Goal: Find specific page/section: Find specific page/section

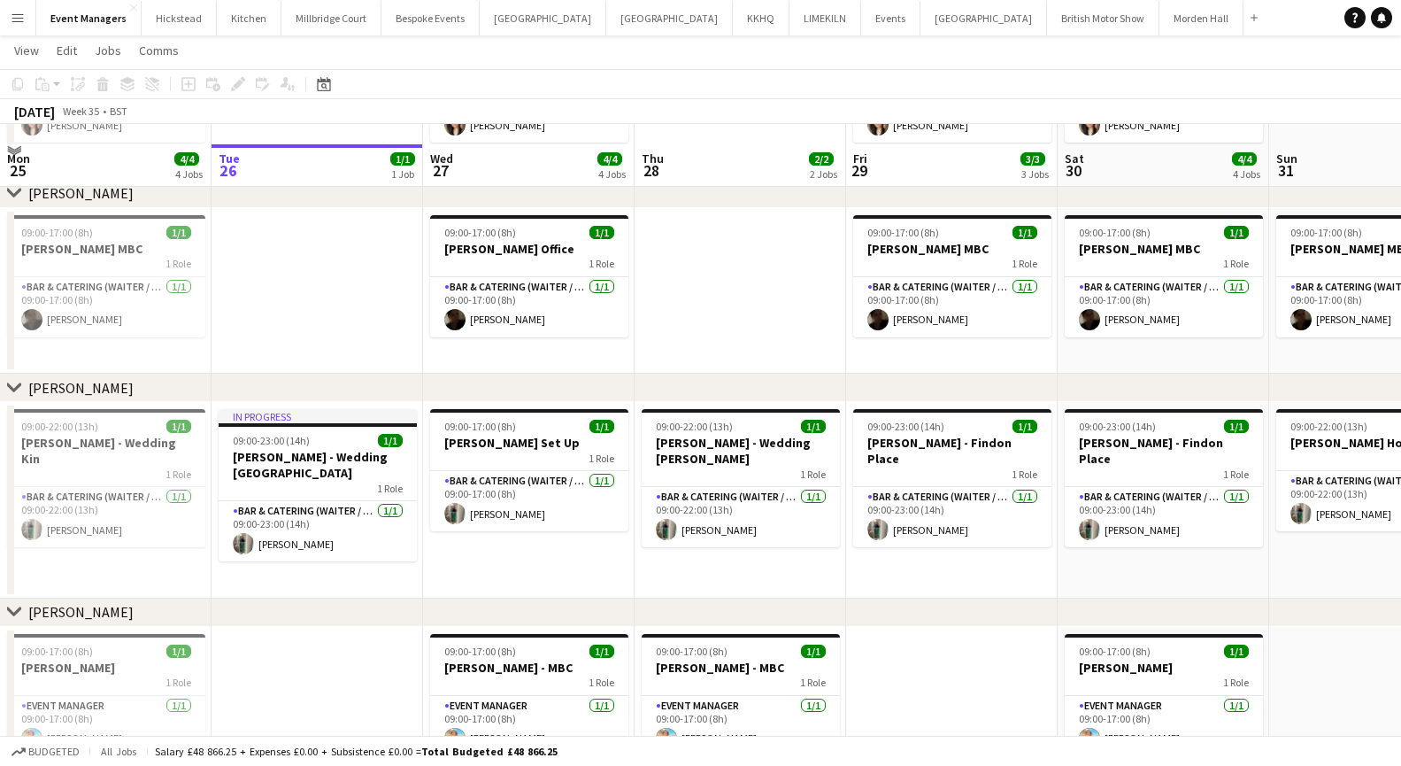
scroll to position [205, 0]
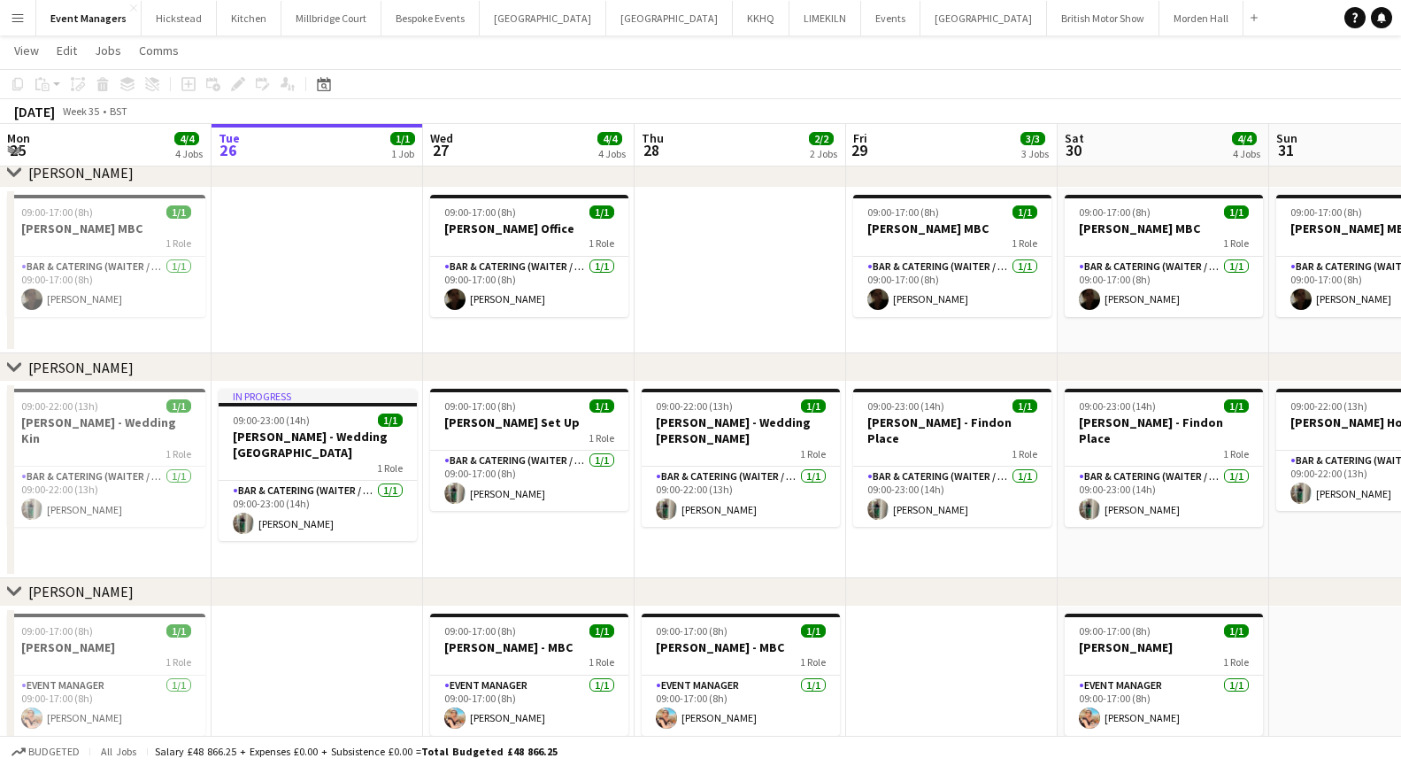
click at [13, 18] on app-icon "Menu" at bounding box center [18, 18] width 14 height 14
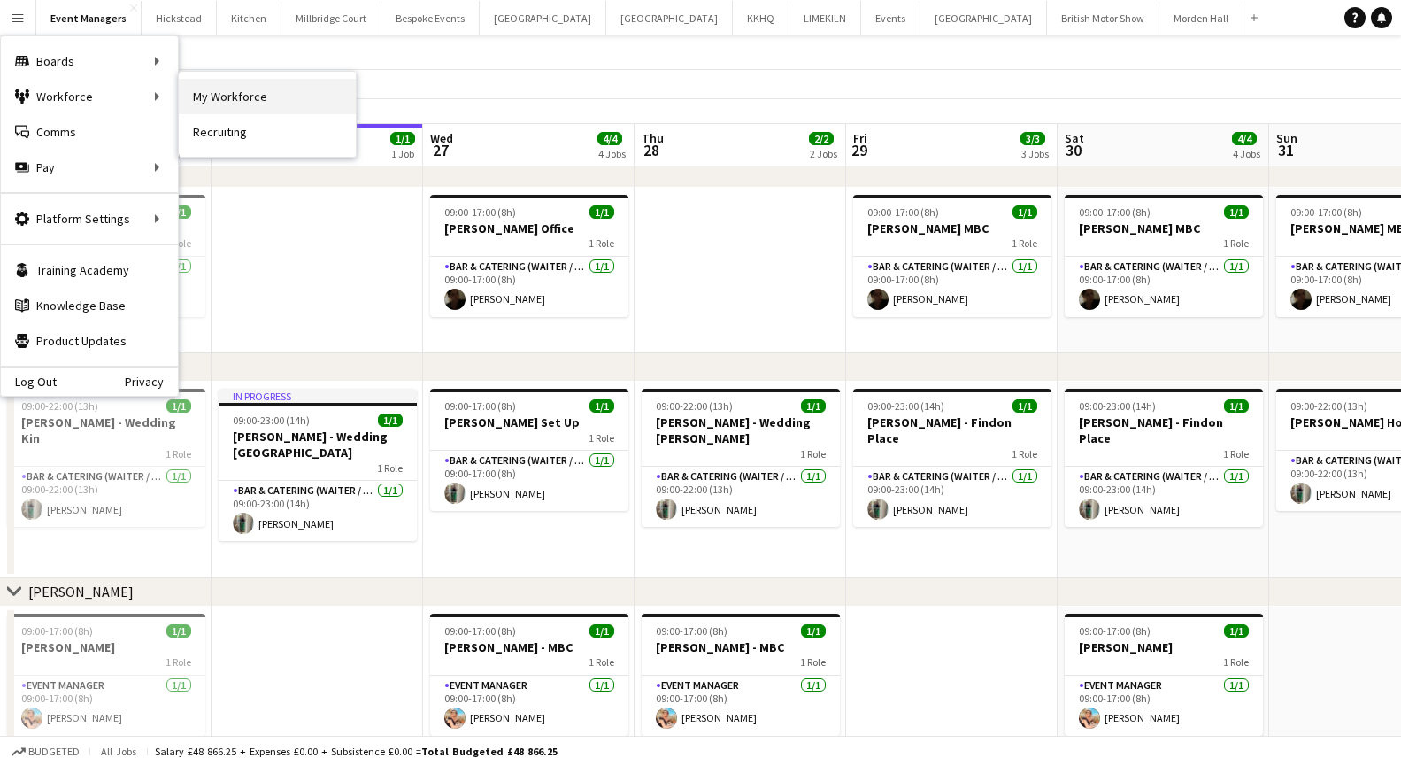
click at [237, 107] on link "My Workforce" at bounding box center [267, 96] width 177 height 35
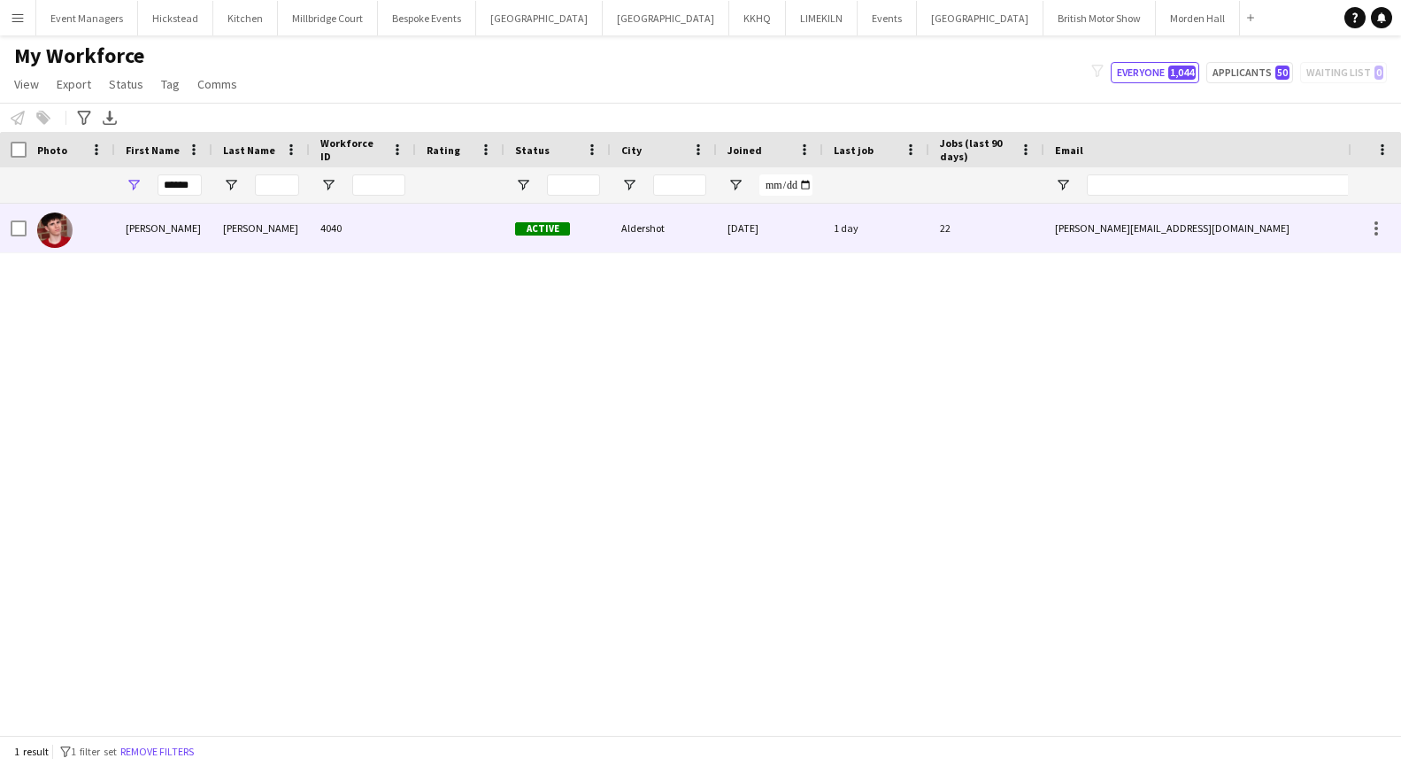
click at [184, 228] on div "[PERSON_NAME]" at bounding box center [163, 228] width 97 height 49
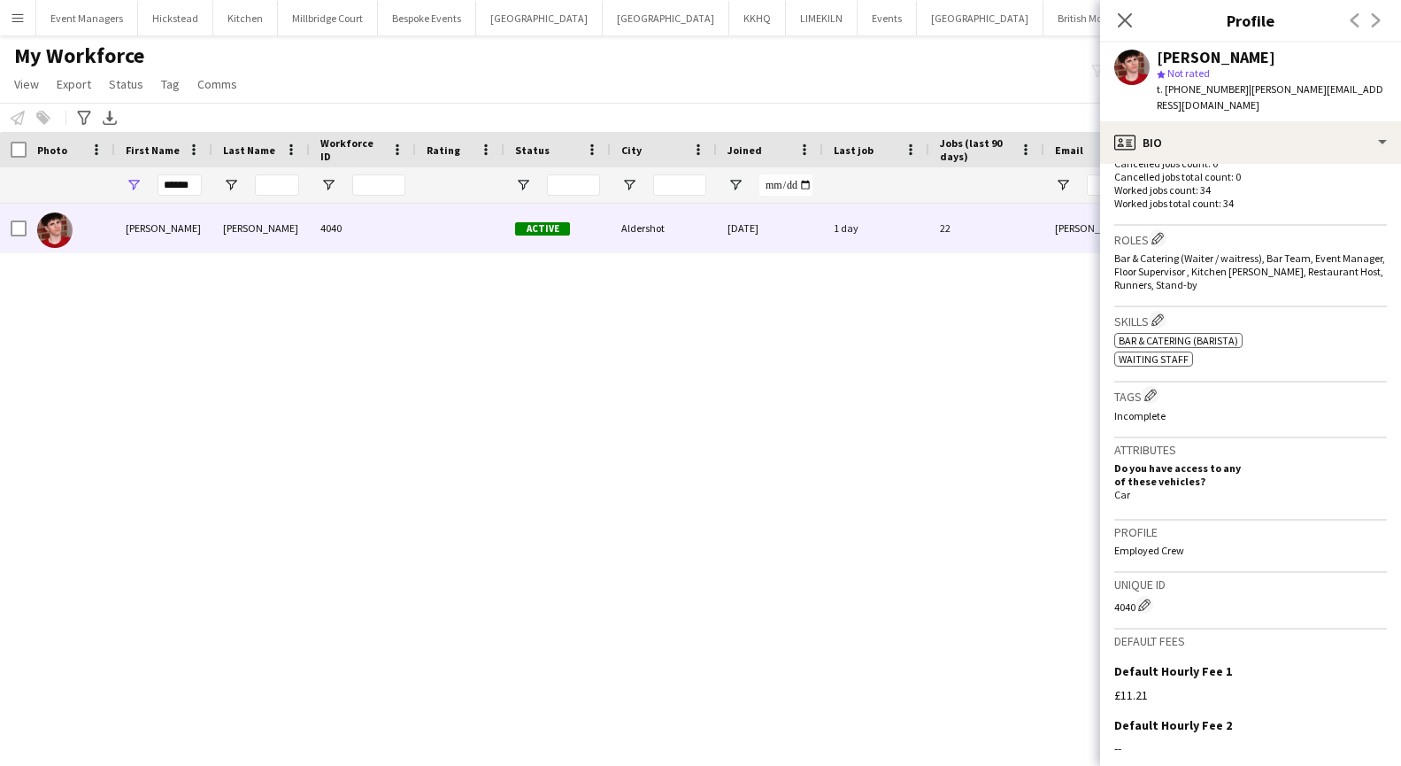
scroll to position [677, 0]
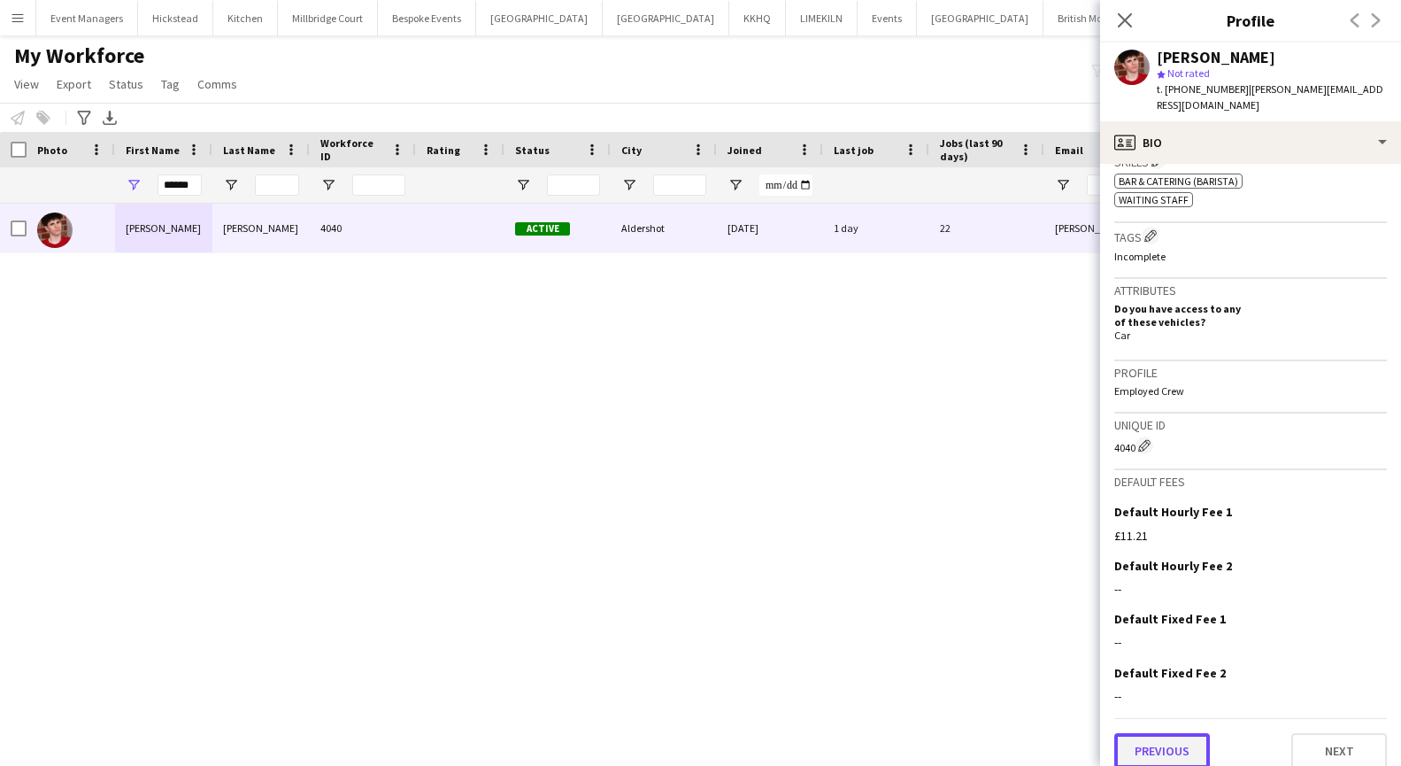
click at [1171, 743] on button "Previous" at bounding box center [1163, 750] width 96 height 35
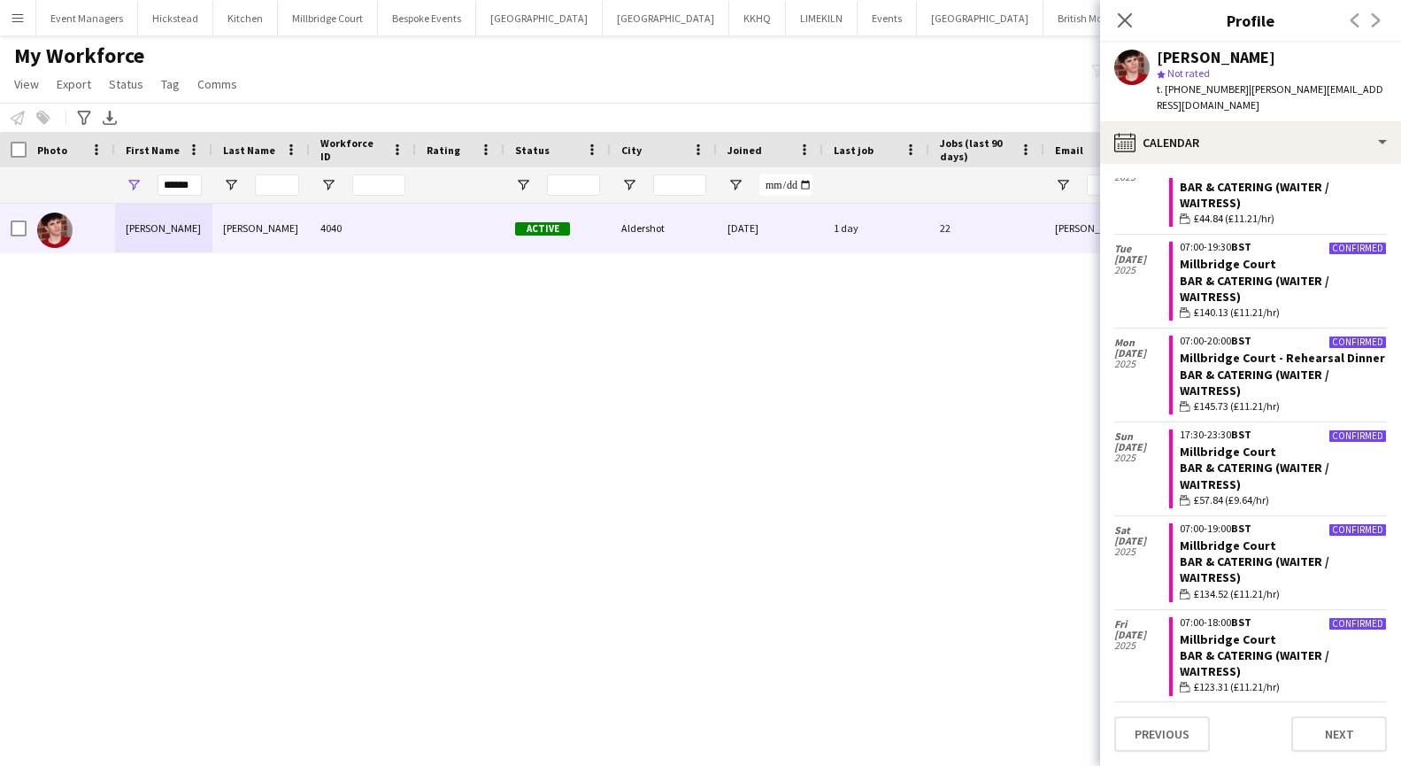
scroll to position [544, 0]
